Goal: Task Accomplishment & Management: Use online tool/utility

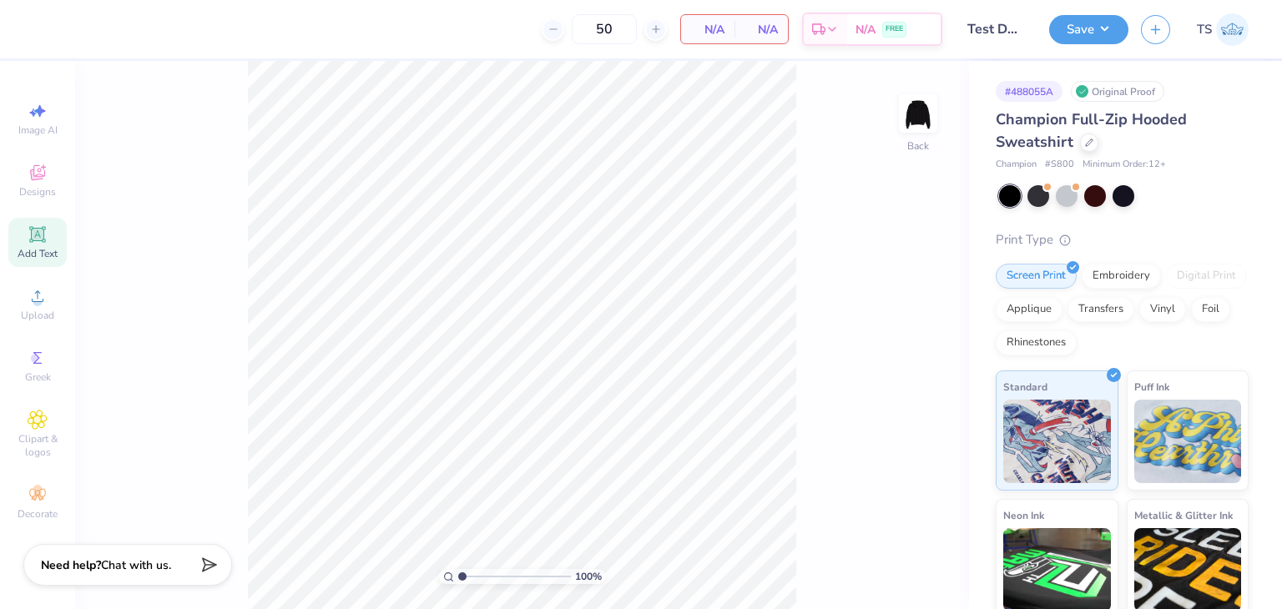
click at [43, 238] on icon at bounding box center [37, 234] width 13 height 13
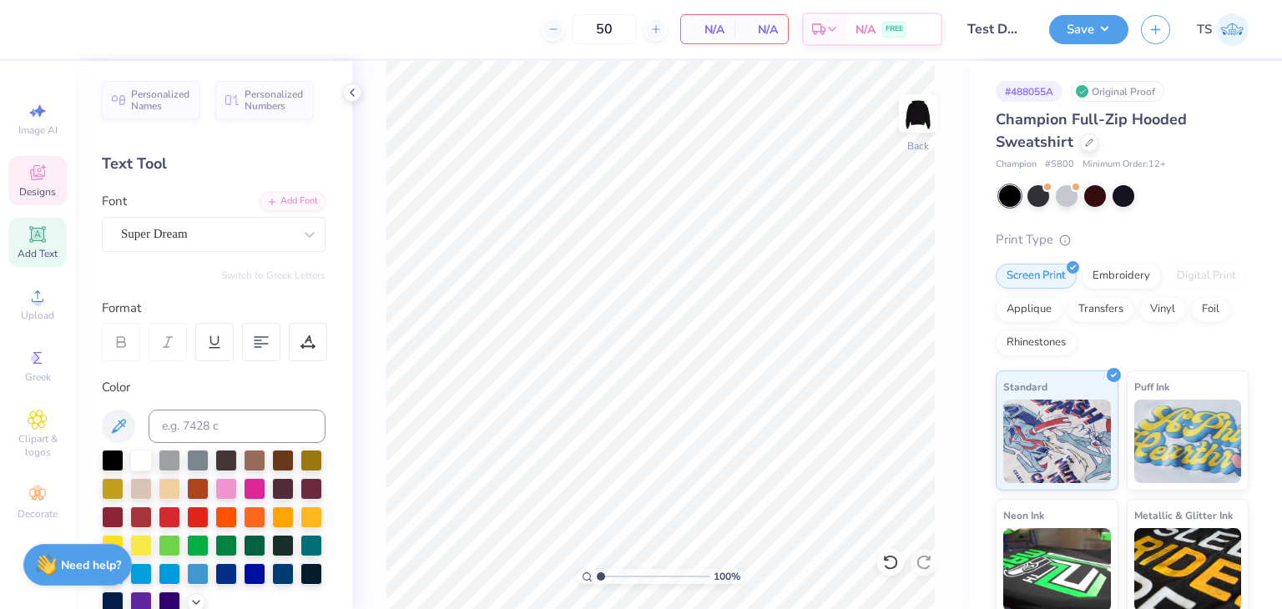
click at [33, 190] on span "Designs" at bounding box center [37, 191] width 37 height 13
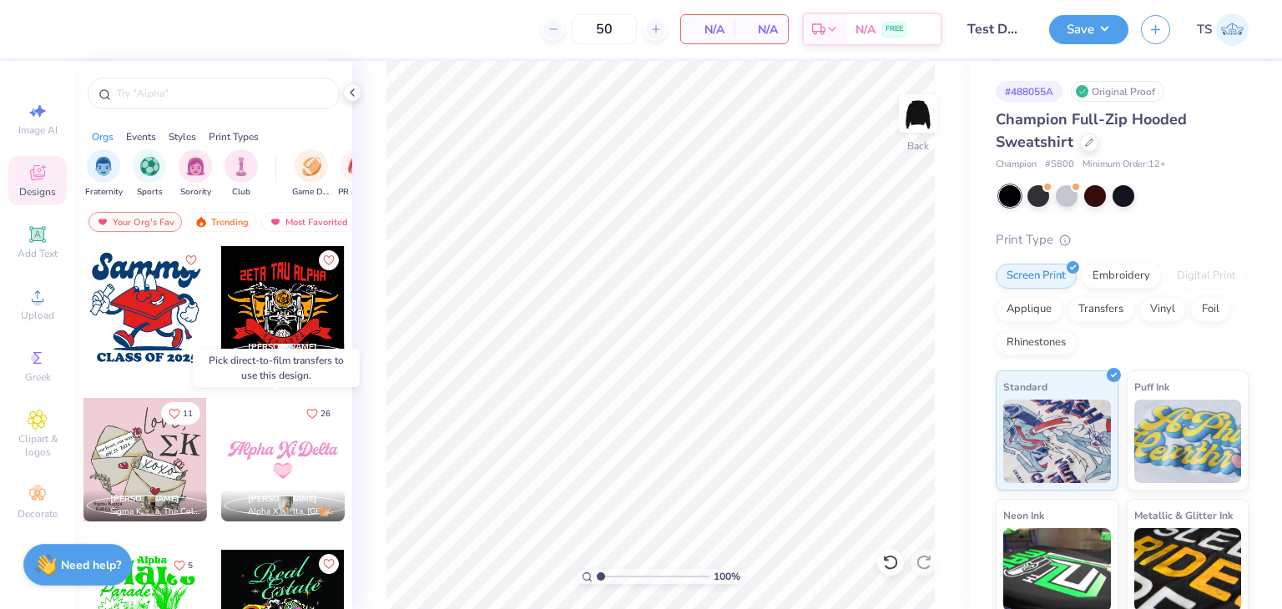
click at [278, 452] on div at bounding box center [282, 459] width 123 height 123
click at [287, 454] on div at bounding box center [282, 459] width 123 height 123
click at [272, 443] on div at bounding box center [282, 459] width 123 height 123
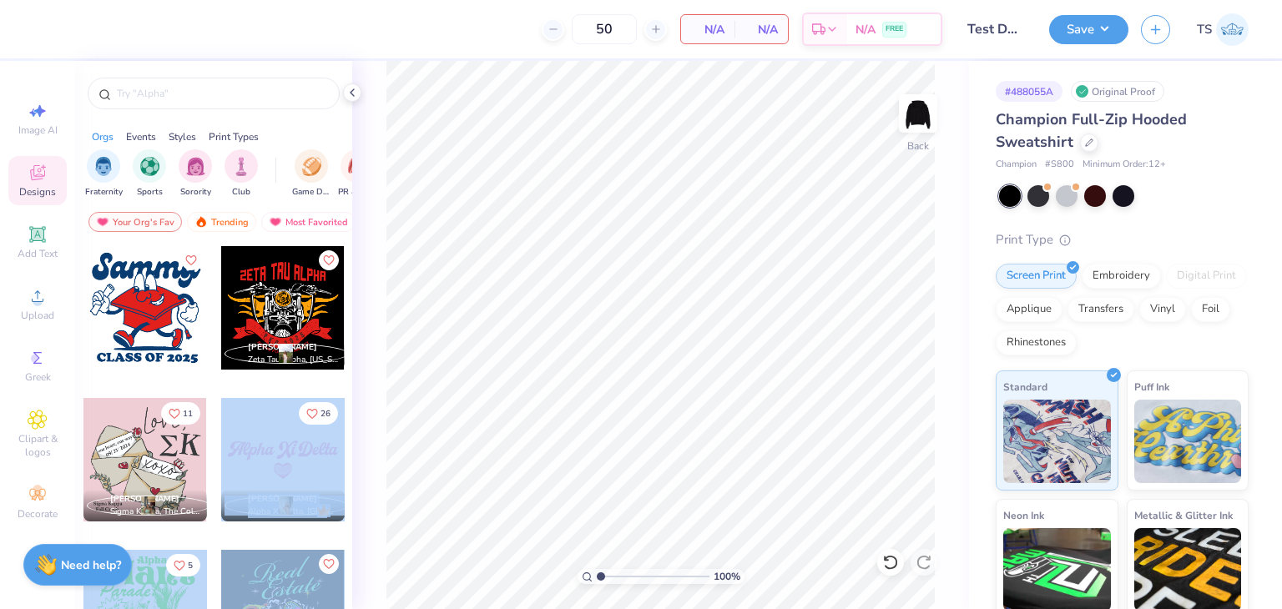
click at [537, 381] on div "50 N/A Per Item N/A Total Est. Delivery N/A FREE Design Title Test Dump1 Save T…" at bounding box center [641, 304] width 1282 height 609
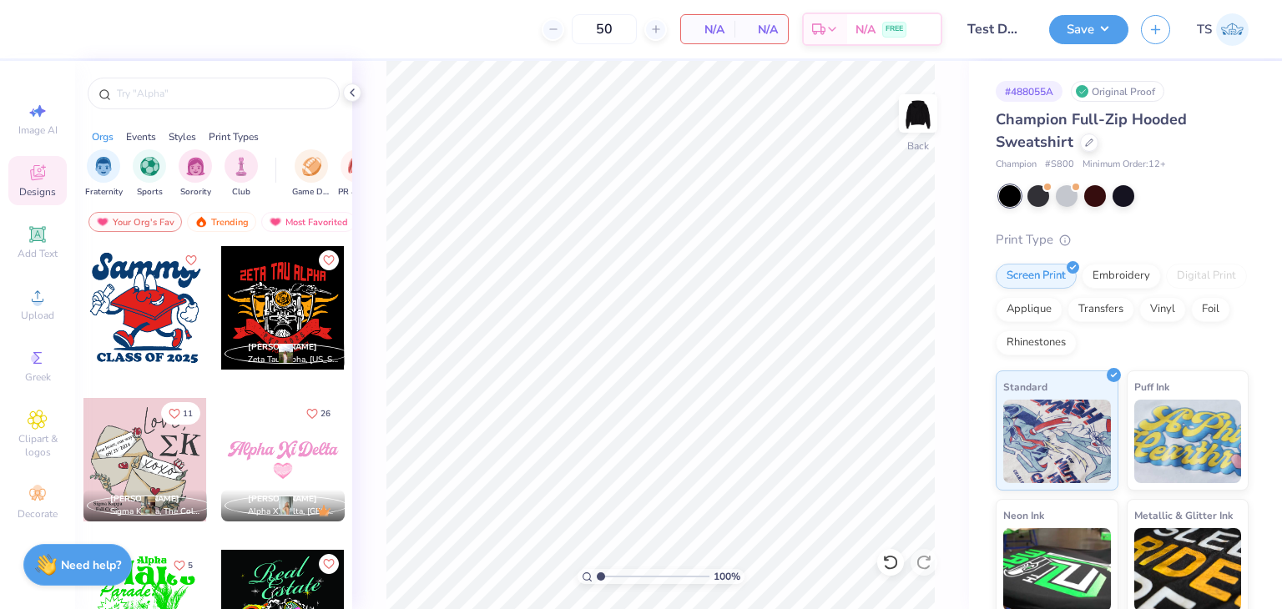
click at [140, 310] on div at bounding box center [144, 307] width 123 height 123
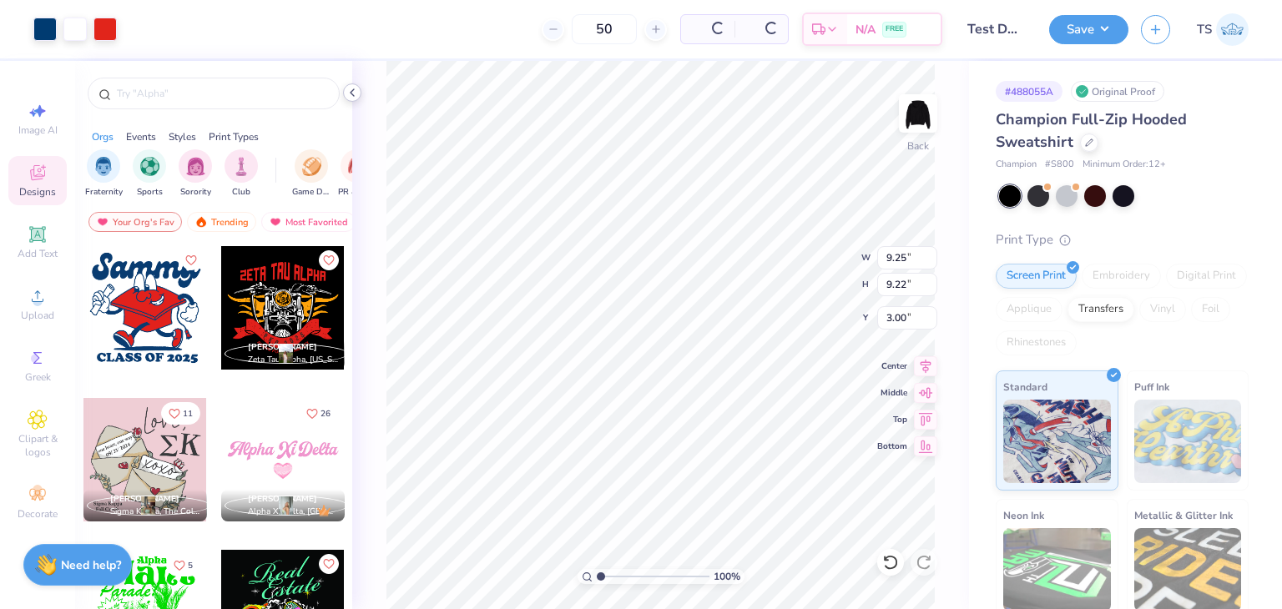
click at [354, 88] on icon at bounding box center [351, 92] width 13 height 13
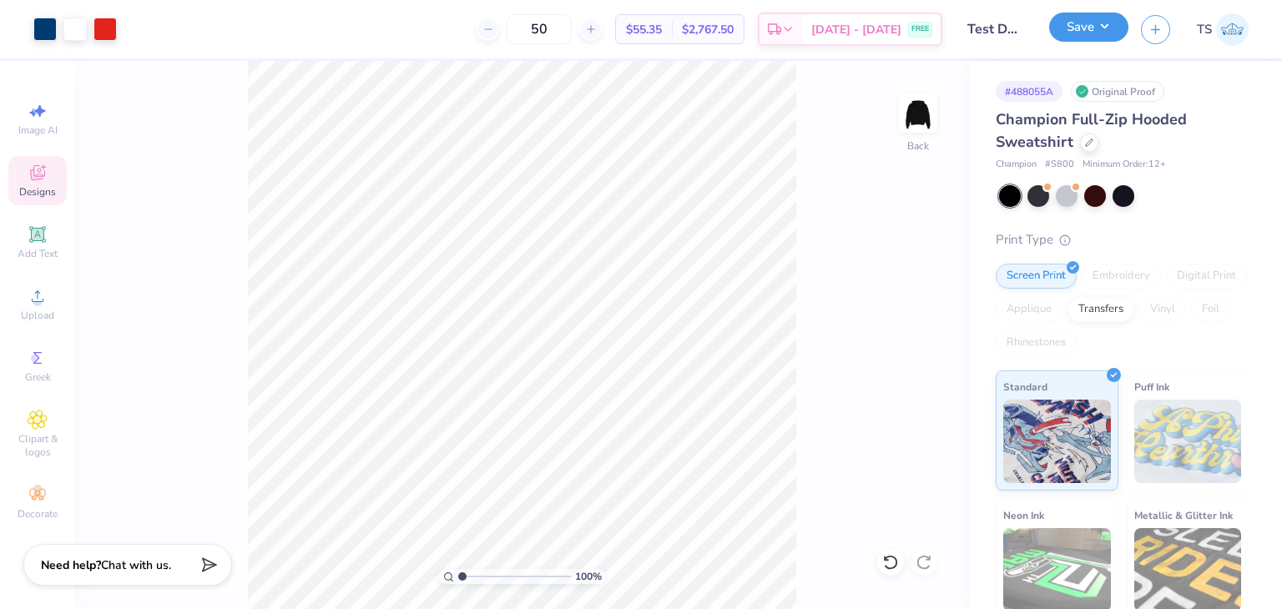
click at [1093, 28] on button "Save" at bounding box center [1088, 27] width 79 height 29
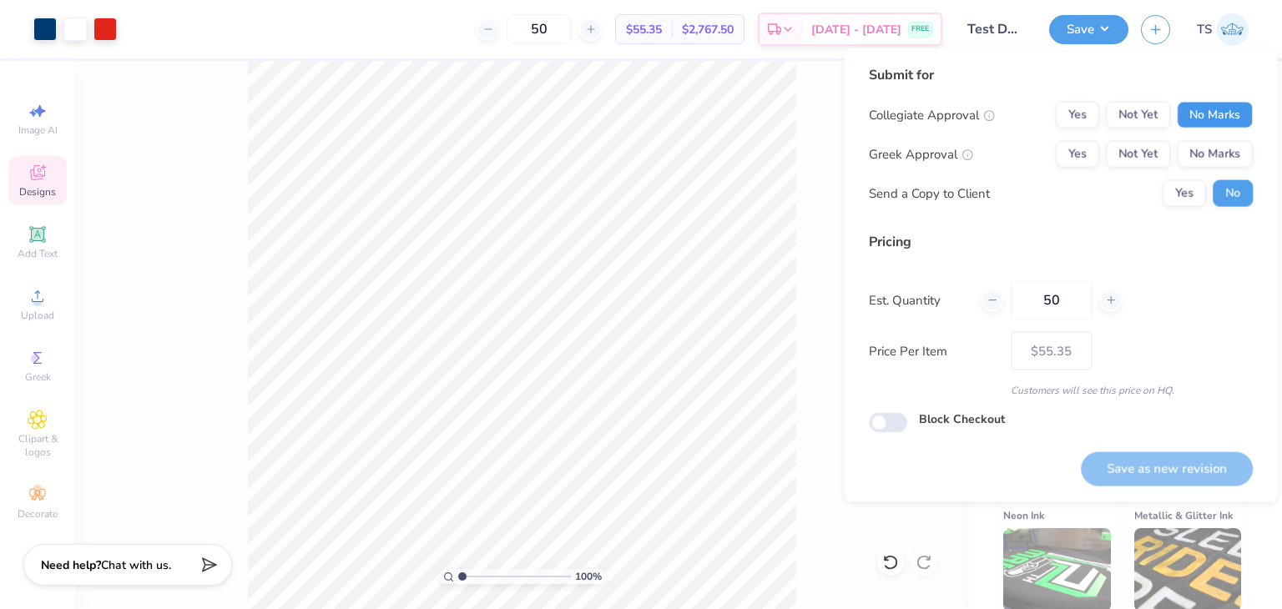
click at [1209, 123] on button "No Marks" at bounding box center [1215, 115] width 76 height 27
click at [1219, 155] on button "No Marks" at bounding box center [1215, 154] width 76 height 27
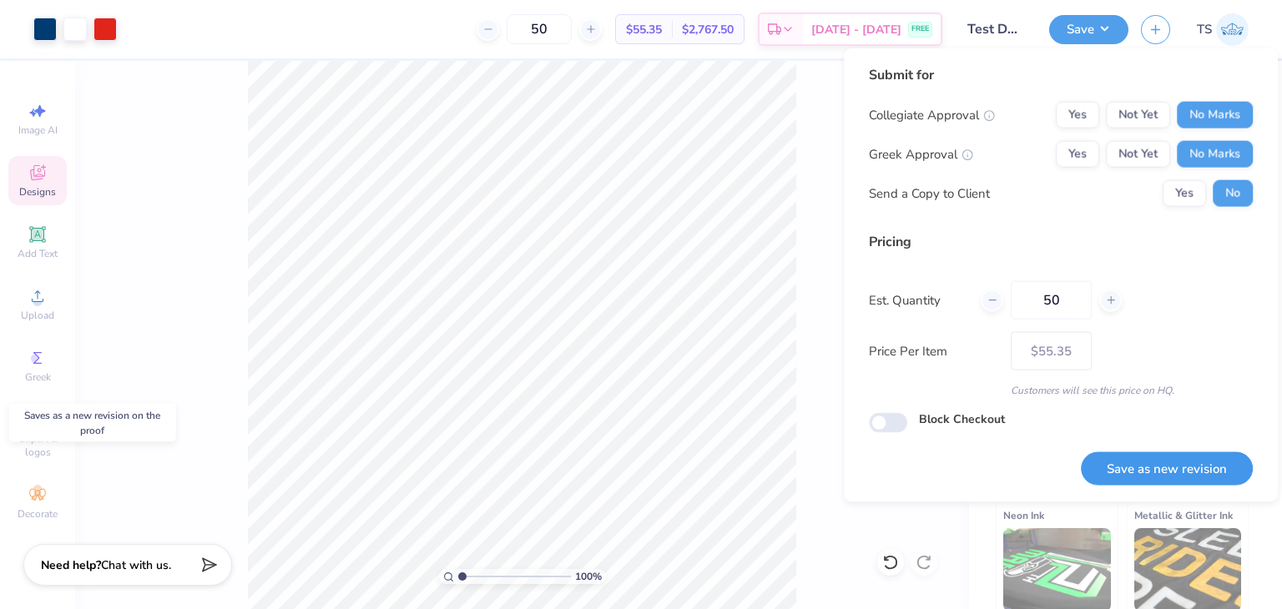
click at [1162, 477] on button "Save as new revision" at bounding box center [1167, 468] width 172 height 34
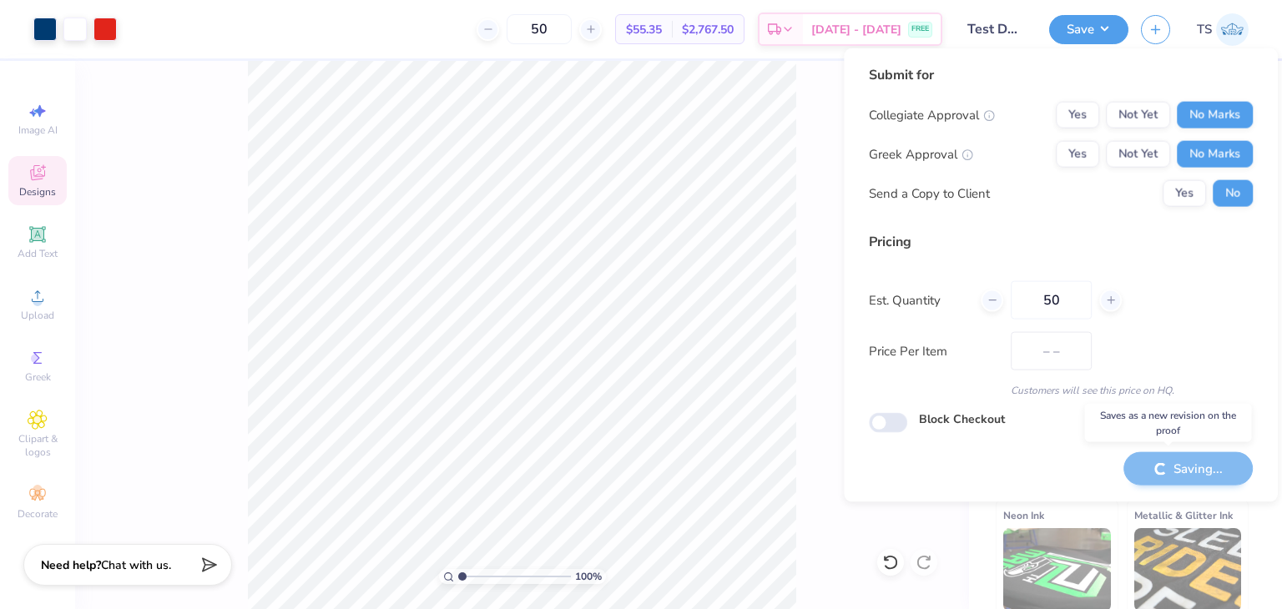
type input "$55.35"
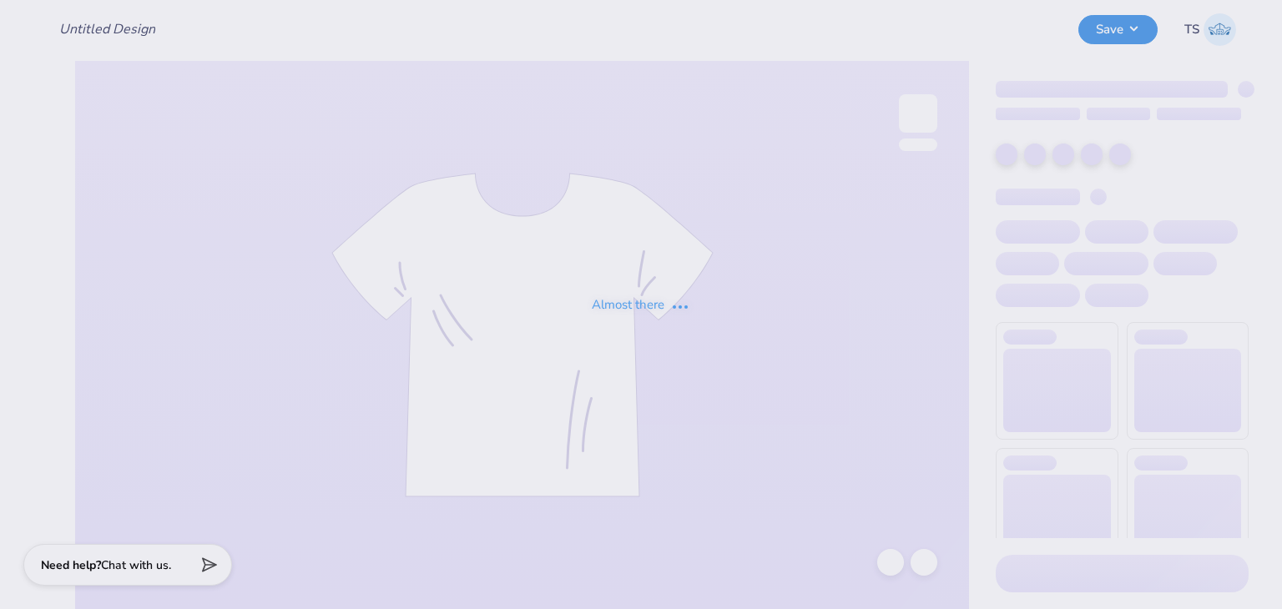
type input "Test Dump1"
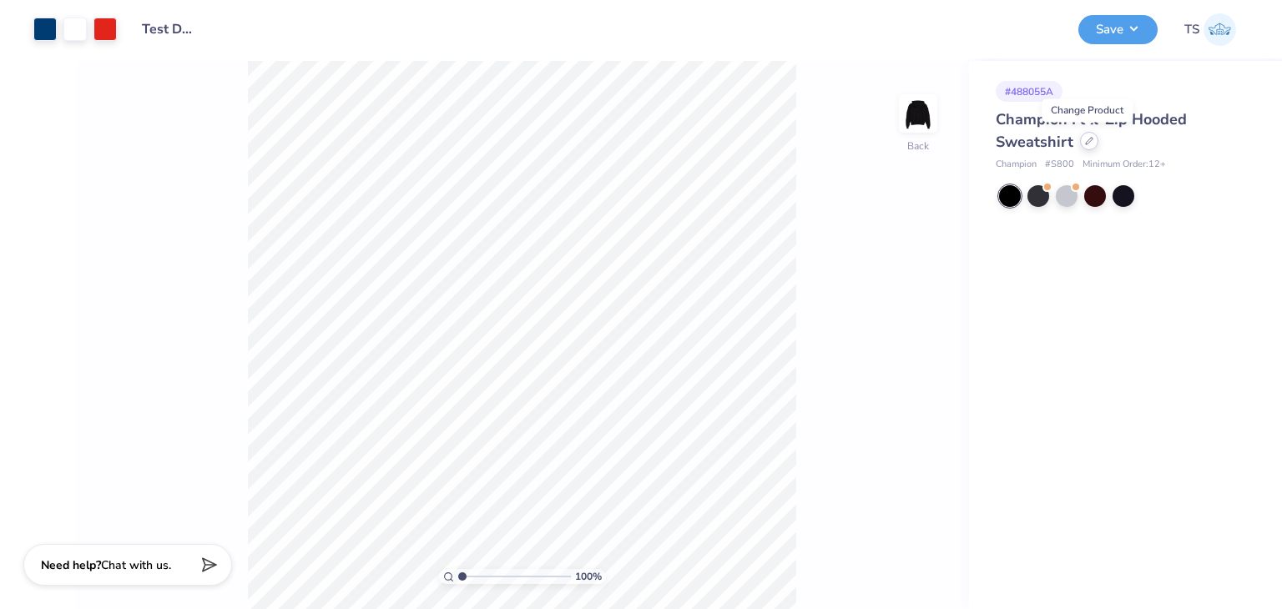
click at [1086, 147] on div at bounding box center [1089, 141] width 18 height 18
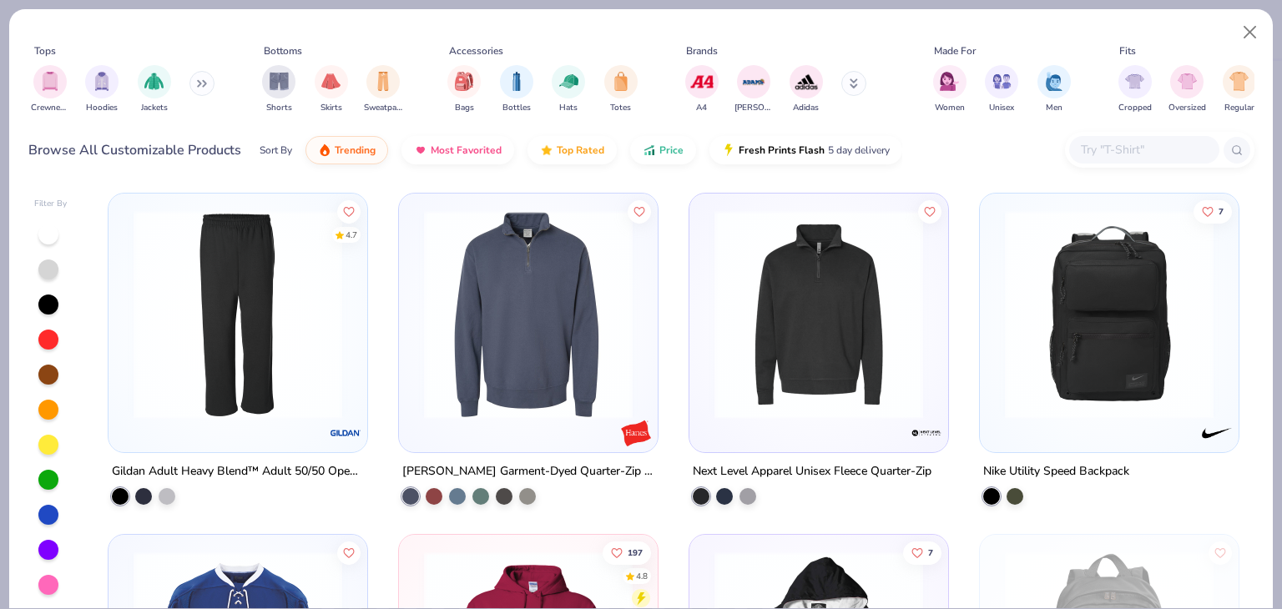
click at [522, 342] on img at bounding box center [528, 314] width 225 height 209
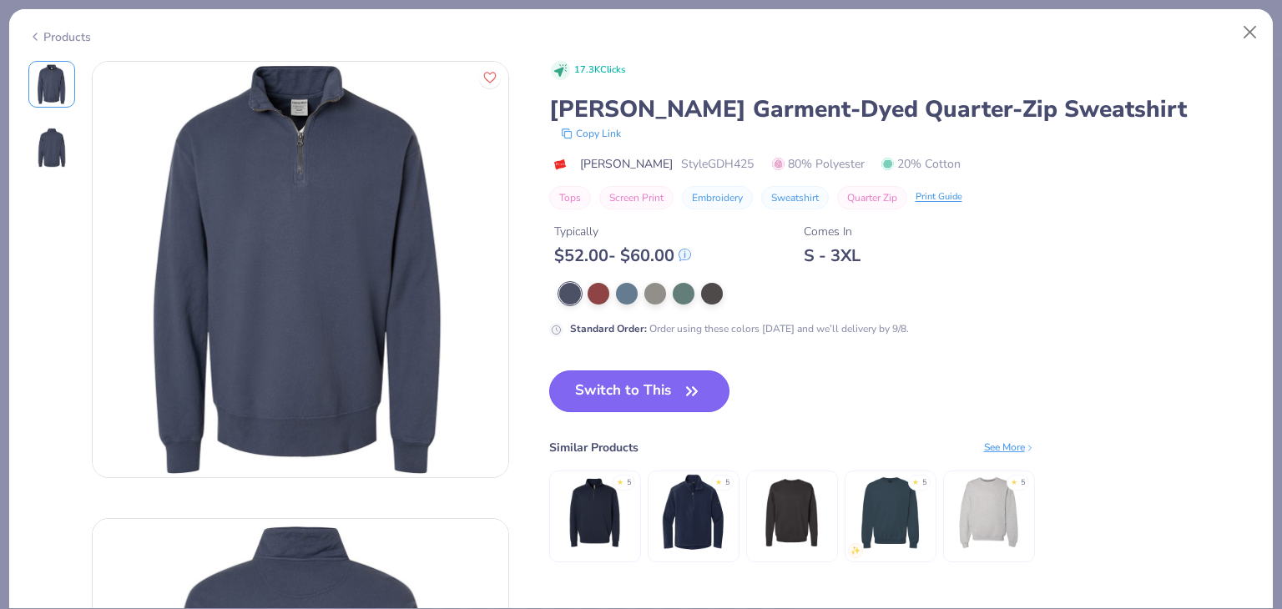
click at [660, 397] on button "Switch to This" at bounding box center [639, 391] width 181 height 42
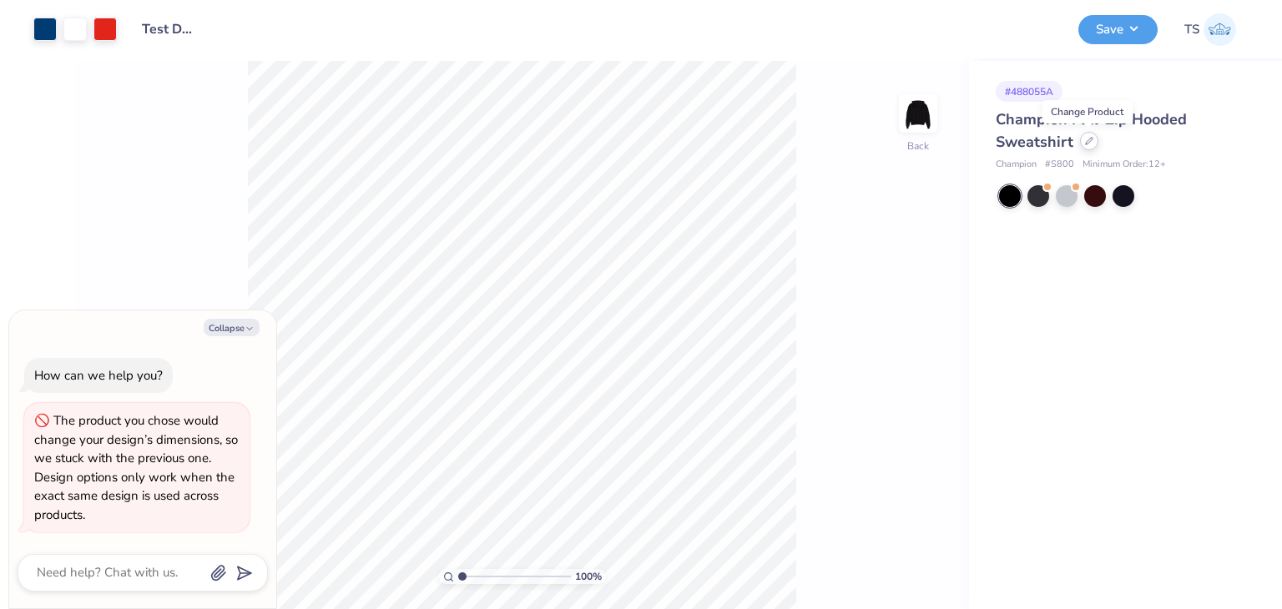
click at [1087, 141] on icon at bounding box center [1089, 141] width 8 height 8
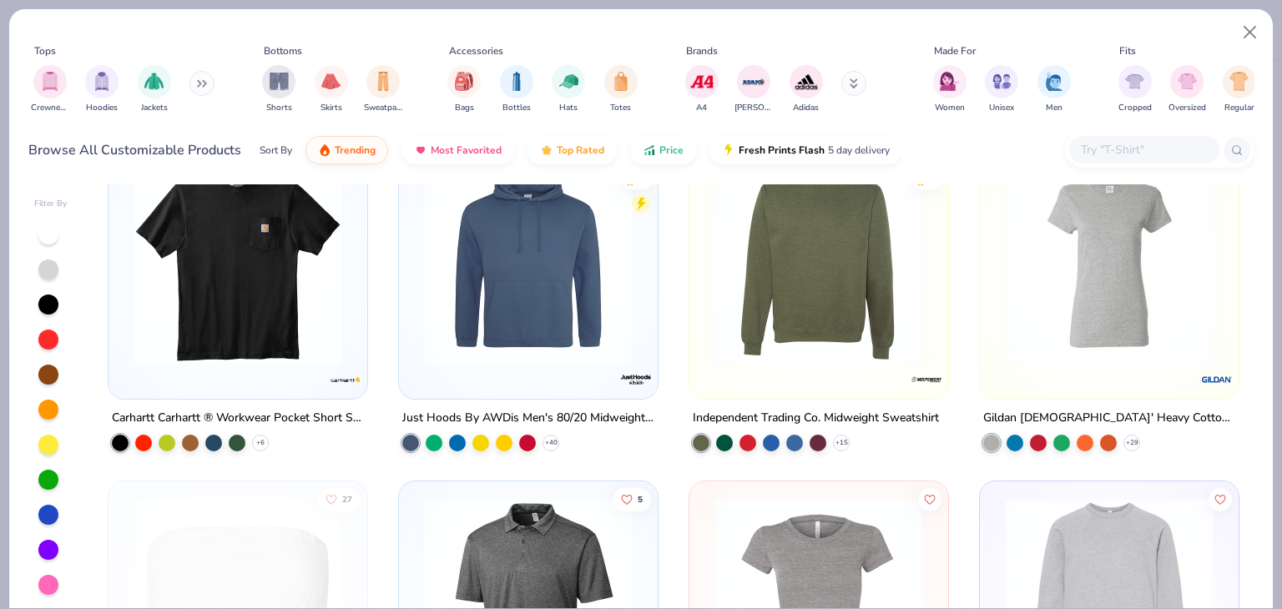
scroll to position [1418, 0]
click at [821, 290] on img at bounding box center [818, 260] width 225 height 209
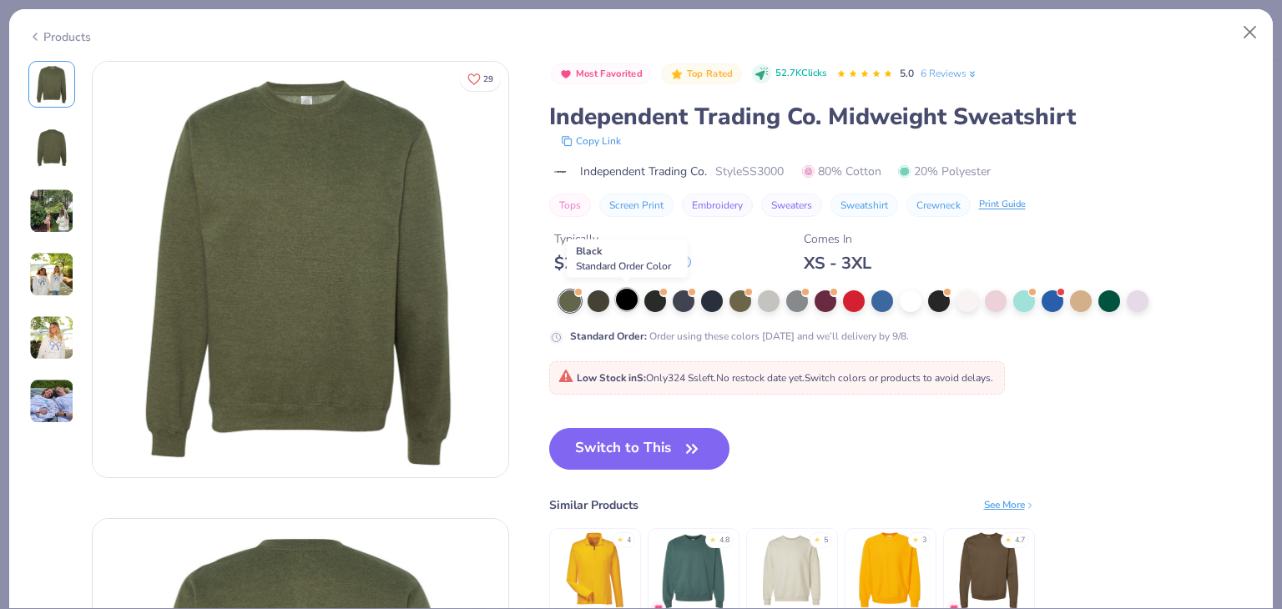
click at [618, 298] on div at bounding box center [627, 300] width 22 height 22
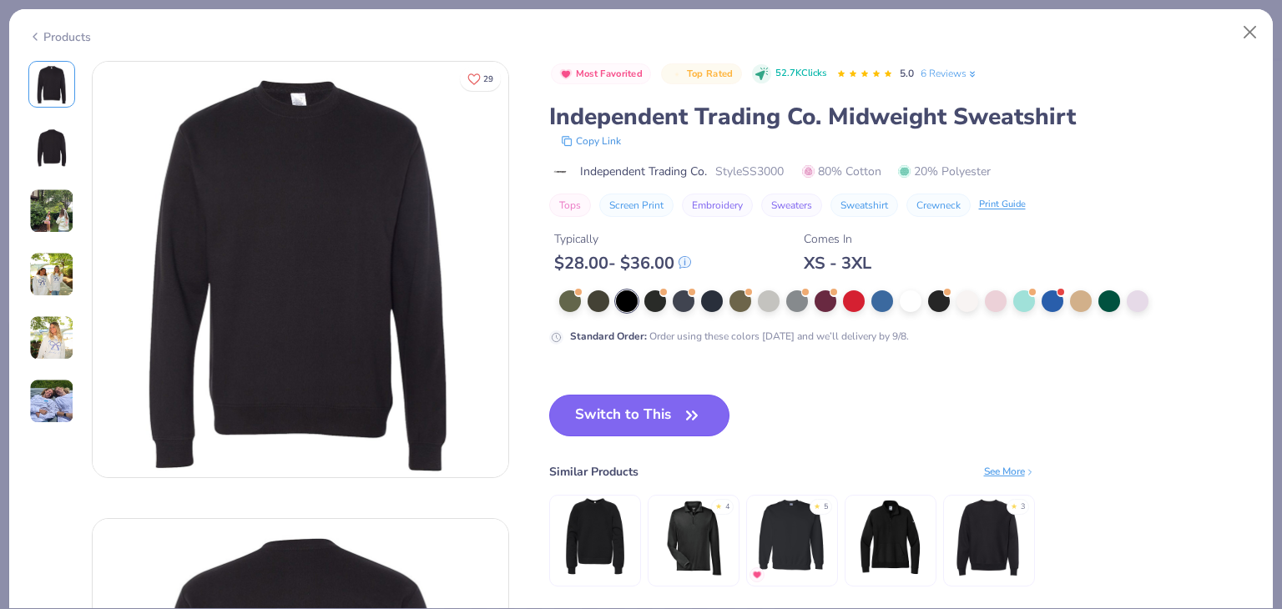
click at [667, 408] on button "Switch to This" at bounding box center [639, 416] width 181 height 42
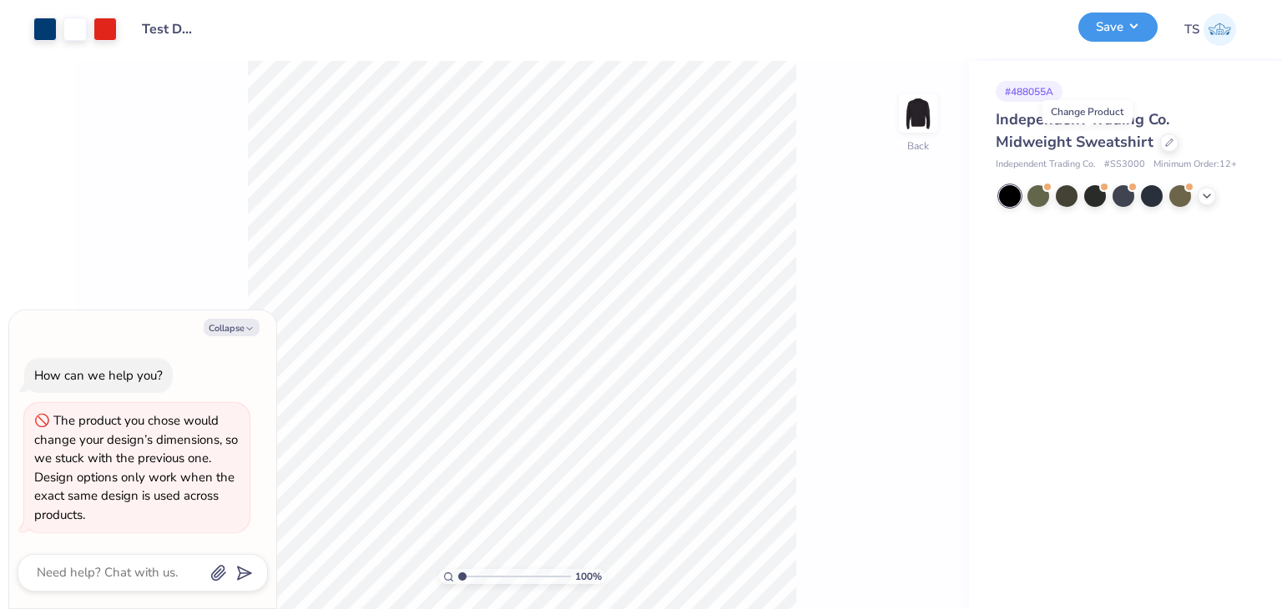
click at [1133, 15] on button "Save" at bounding box center [1117, 27] width 79 height 29
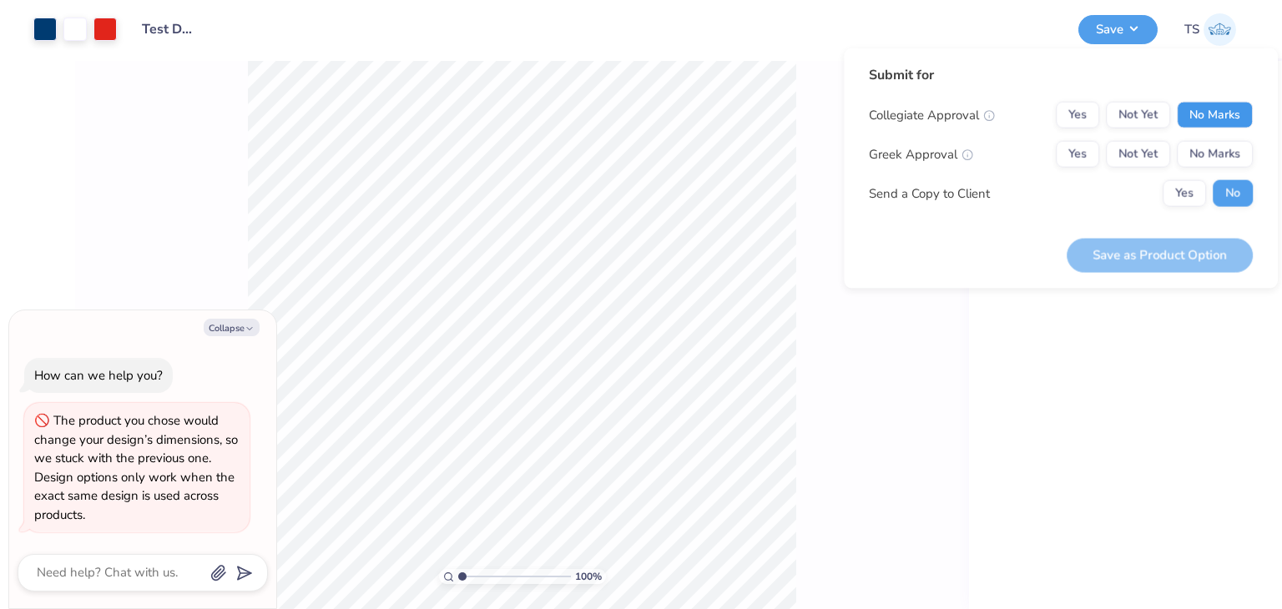
click at [1222, 111] on button "No Marks" at bounding box center [1215, 115] width 76 height 27
click at [1225, 148] on button "No Marks" at bounding box center [1215, 154] width 76 height 27
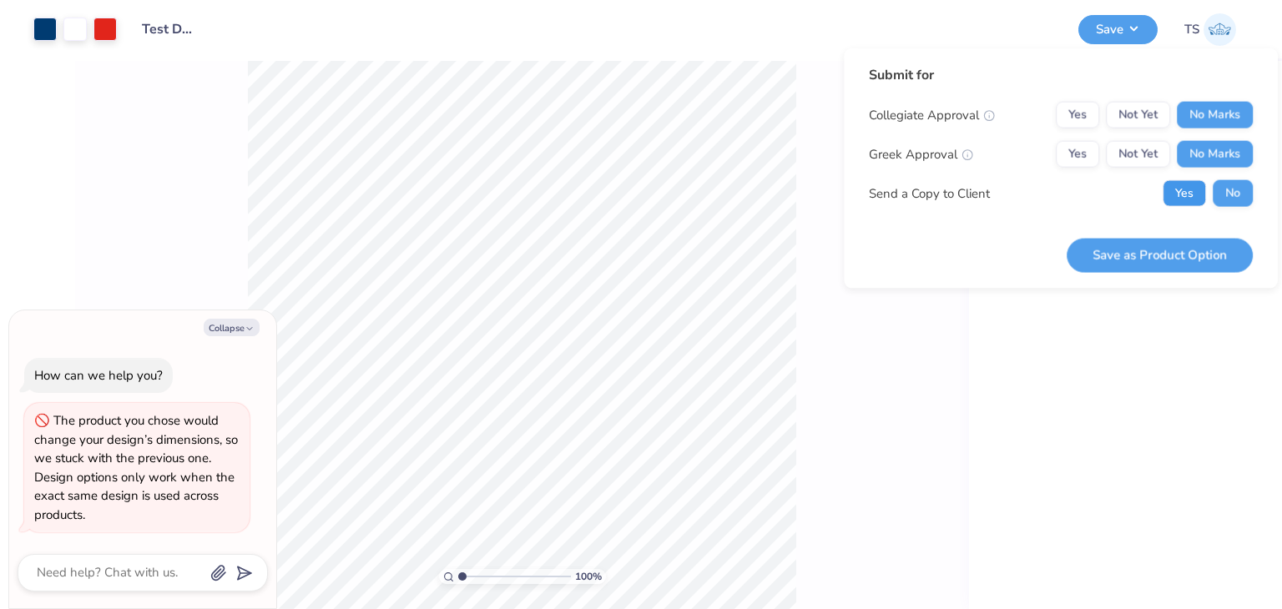
click at [1199, 197] on button "Yes" at bounding box center [1183, 193] width 43 height 27
click at [1212, 262] on button "Save as Product Option" at bounding box center [1159, 255] width 186 height 34
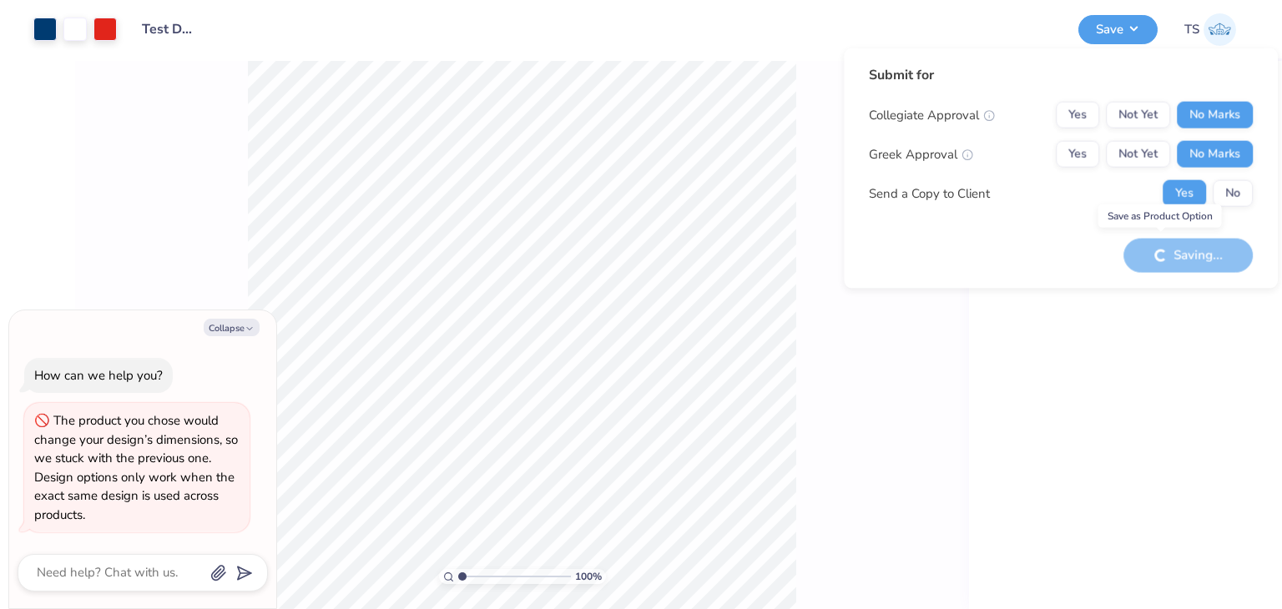
type textarea "x"
